Goal: Task Accomplishment & Management: Use online tool/utility

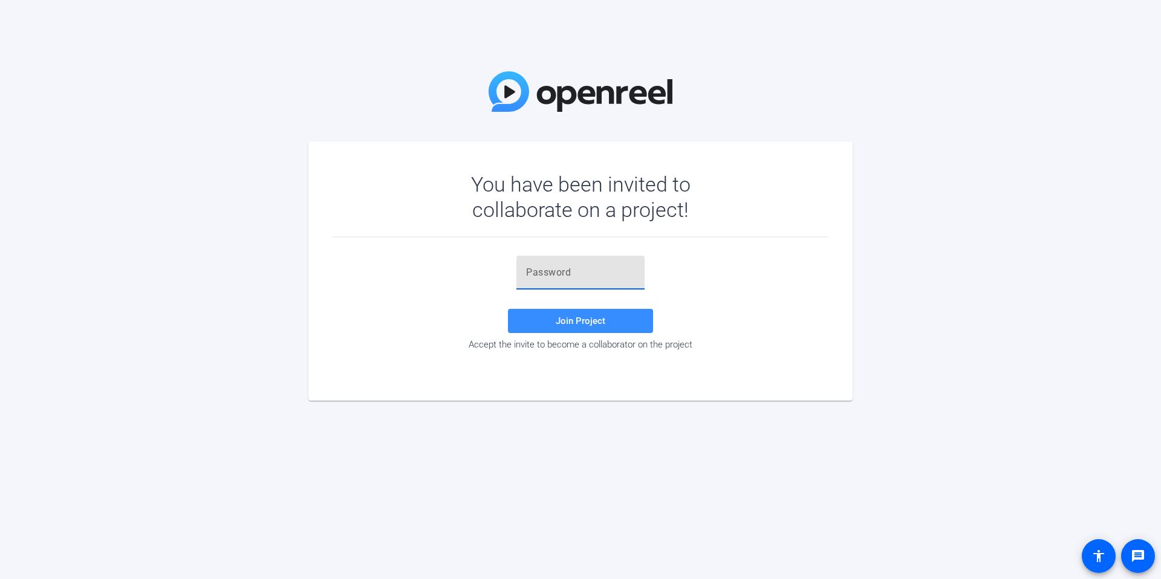
click at [556, 276] on input "text" at bounding box center [580, 273] width 109 height 15
paste input "!l6uSQ"
type input "!l6uSQ"
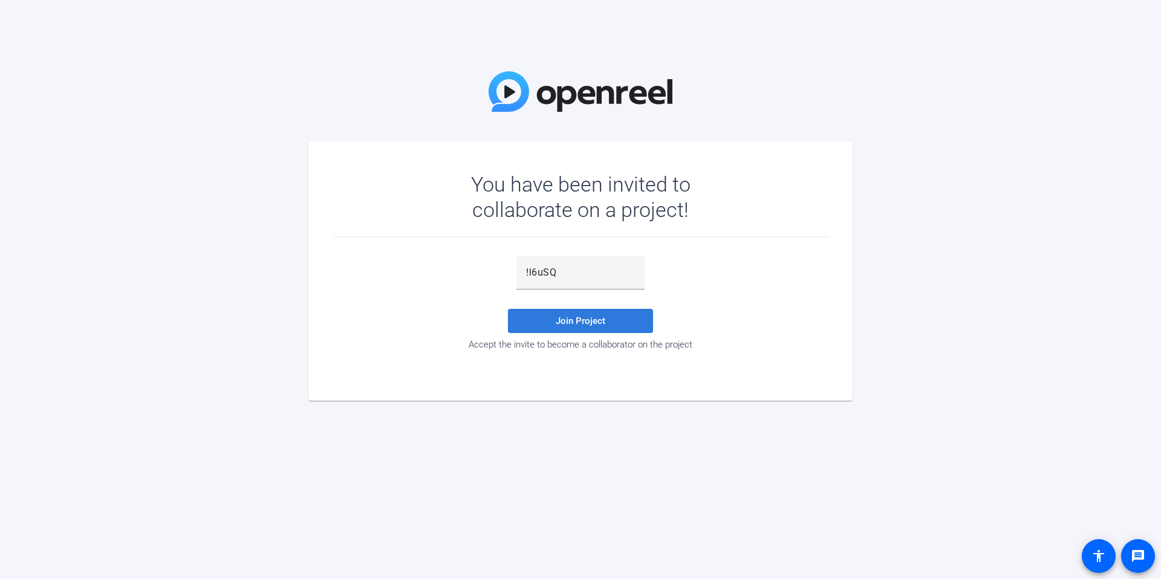
click at [605, 316] on span at bounding box center [580, 321] width 145 height 29
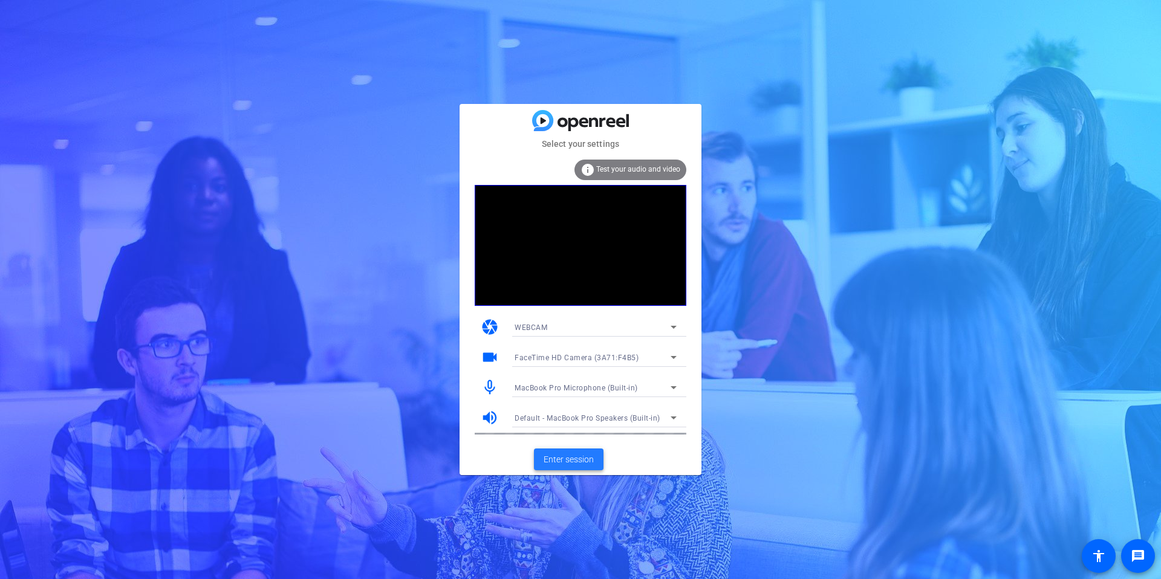
click at [561, 455] on span "Enter session" at bounding box center [569, 460] width 50 height 13
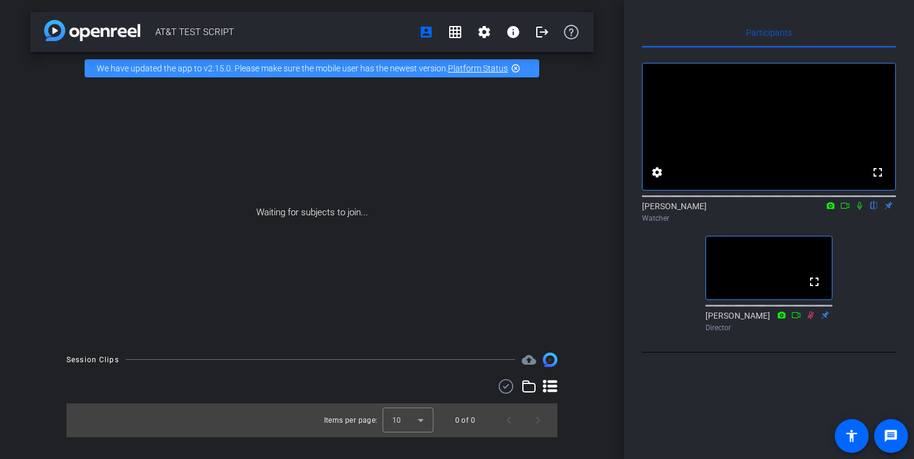
click at [809, 321] on mat-icon at bounding box center [811, 315] width 15 height 11
click at [859, 210] on icon at bounding box center [860, 205] width 10 height 8
click at [846, 210] on icon at bounding box center [846, 205] width 10 height 8
click at [861, 210] on icon at bounding box center [860, 205] width 10 height 8
click at [862, 210] on icon at bounding box center [860, 205] width 10 height 8
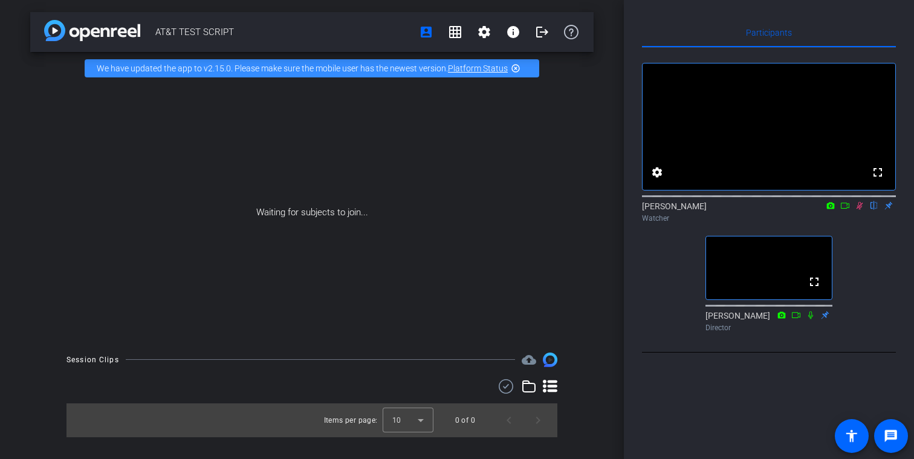
click at [844, 209] on icon at bounding box center [845, 206] width 8 height 6
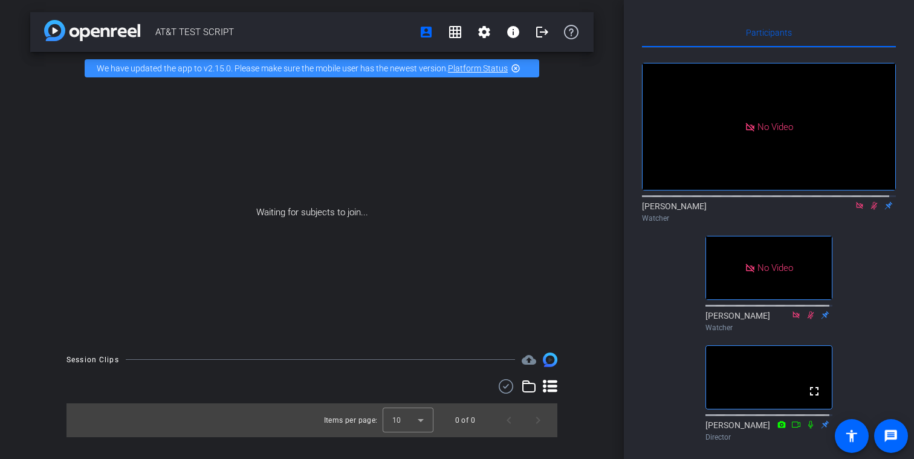
click at [870, 210] on icon at bounding box center [875, 205] width 10 height 8
click at [857, 210] on icon at bounding box center [860, 205] width 10 height 8
click at [841, 210] on icon at bounding box center [846, 205] width 10 height 8
click at [867, 211] on mat-icon at bounding box center [874, 205] width 15 height 11
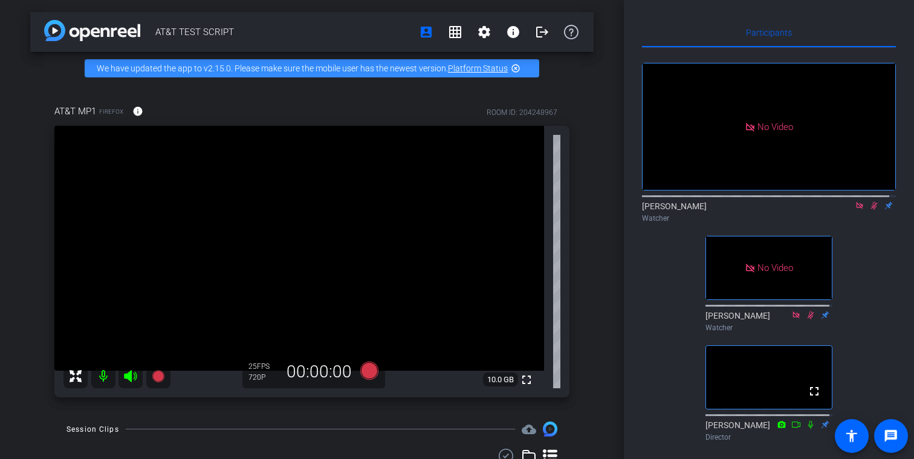
click at [855, 210] on icon at bounding box center [860, 205] width 10 height 8
click at [856, 210] on icon at bounding box center [860, 205] width 10 height 8
